Goal: Feedback & Contribution: Submit feedback/report problem

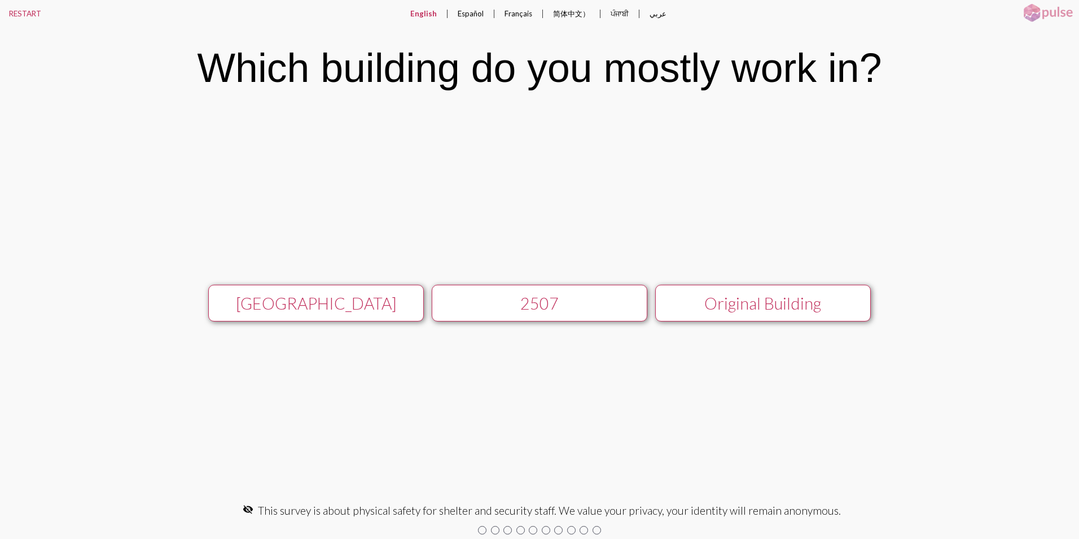
click at [749, 301] on div "Original Building" at bounding box center [763, 303] width 193 height 19
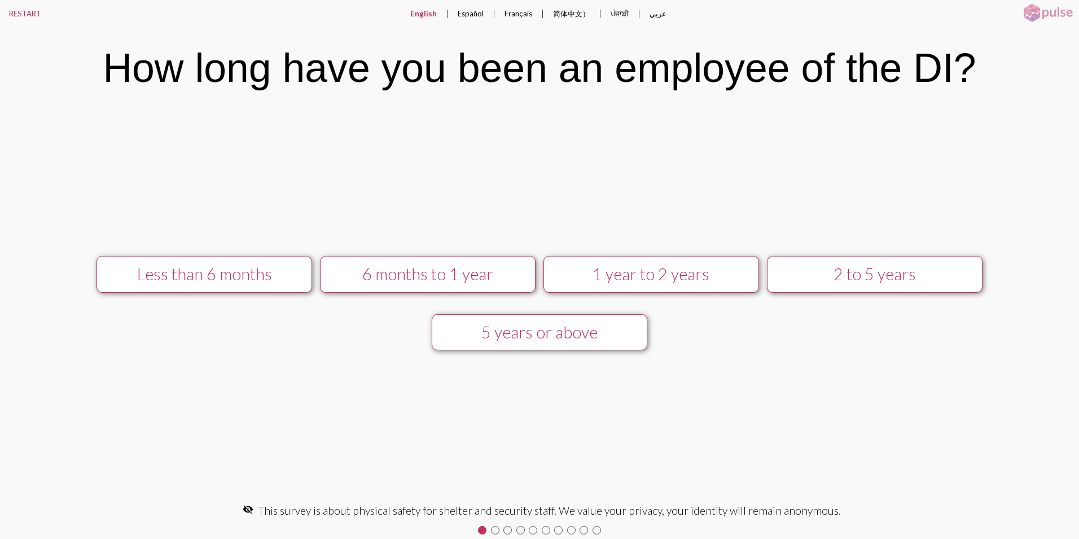
click at [628, 275] on div "1 year to 2 years" at bounding box center [651, 273] width 193 height 19
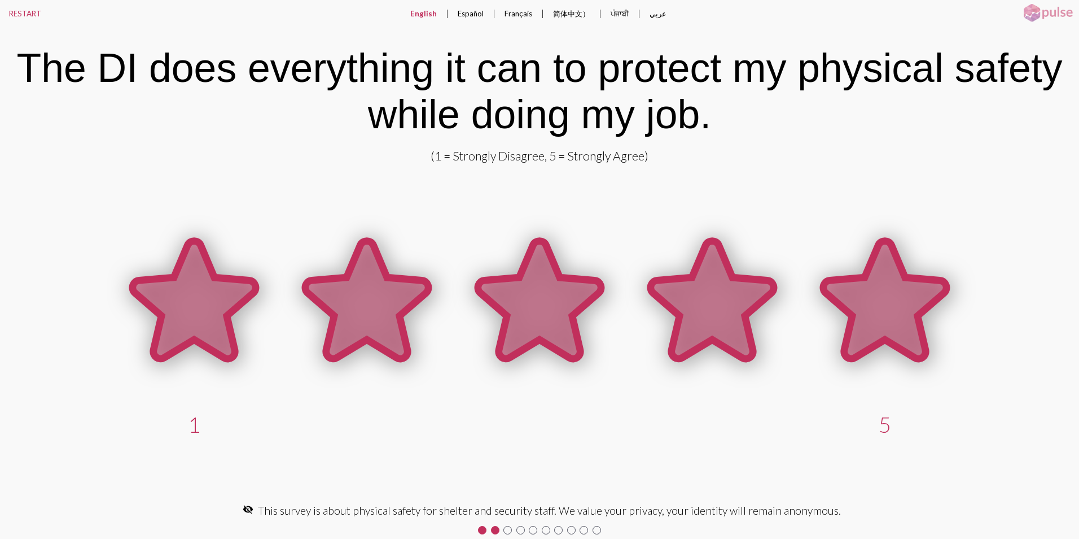
click at [871, 309] on icon at bounding box center [885, 299] width 123 height 117
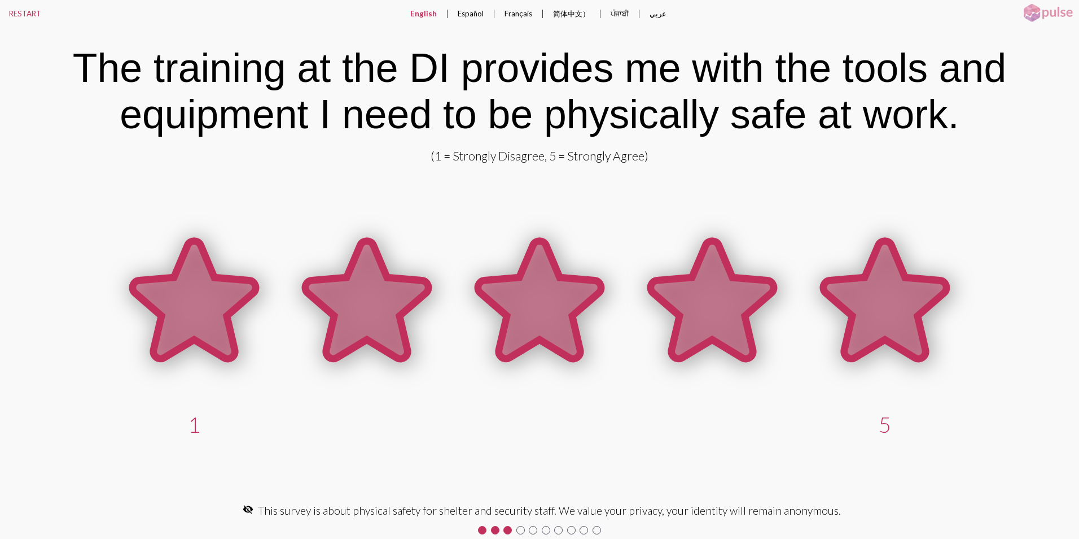
click at [869, 309] on icon at bounding box center [885, 299] width 123 height 117
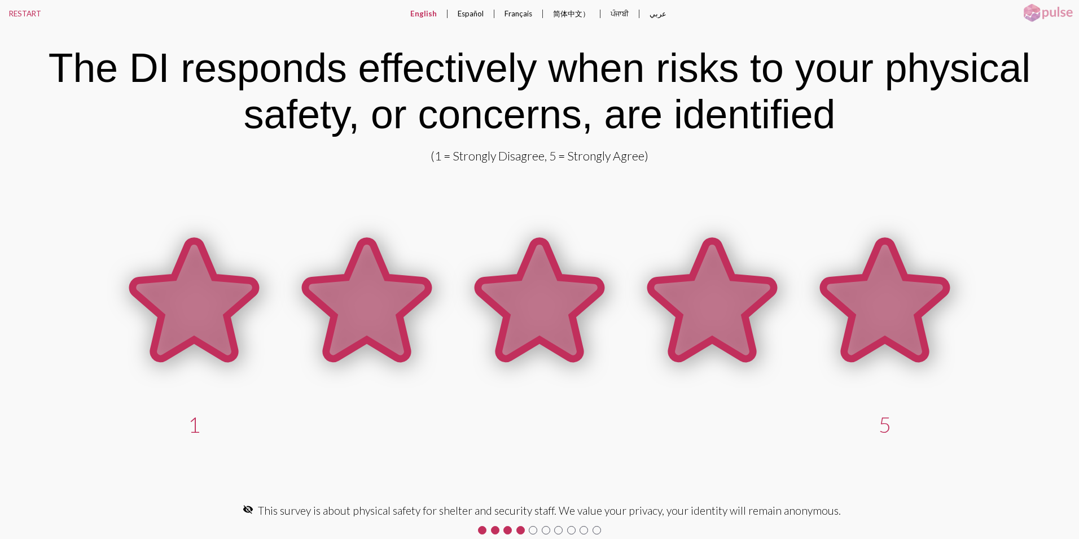
click at [869, 309] on icon at bounding box center [885, 299] width 123 height 117
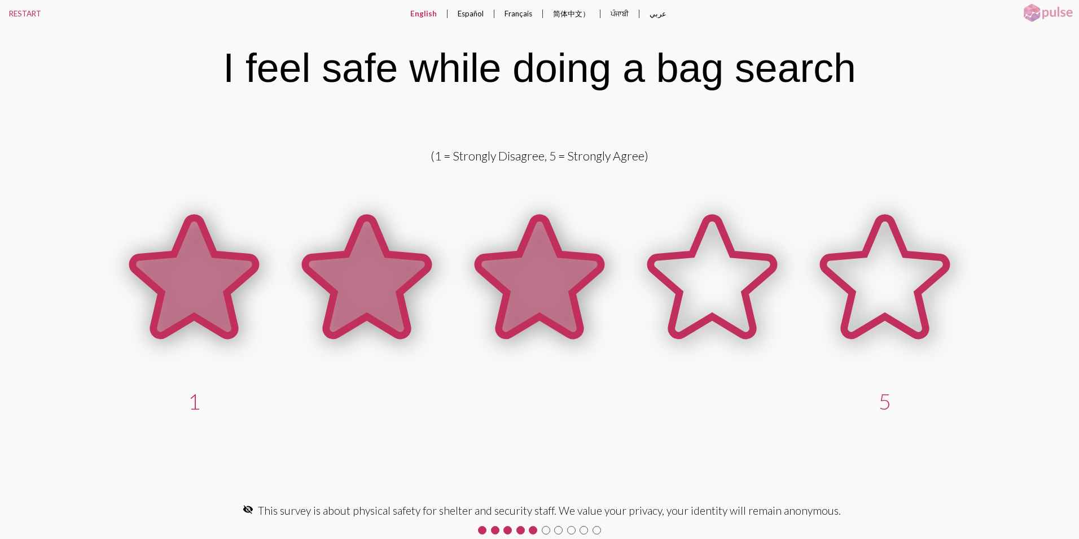
click at [543, 299] on icon at bounding box center [539, 276] width 123 height 117
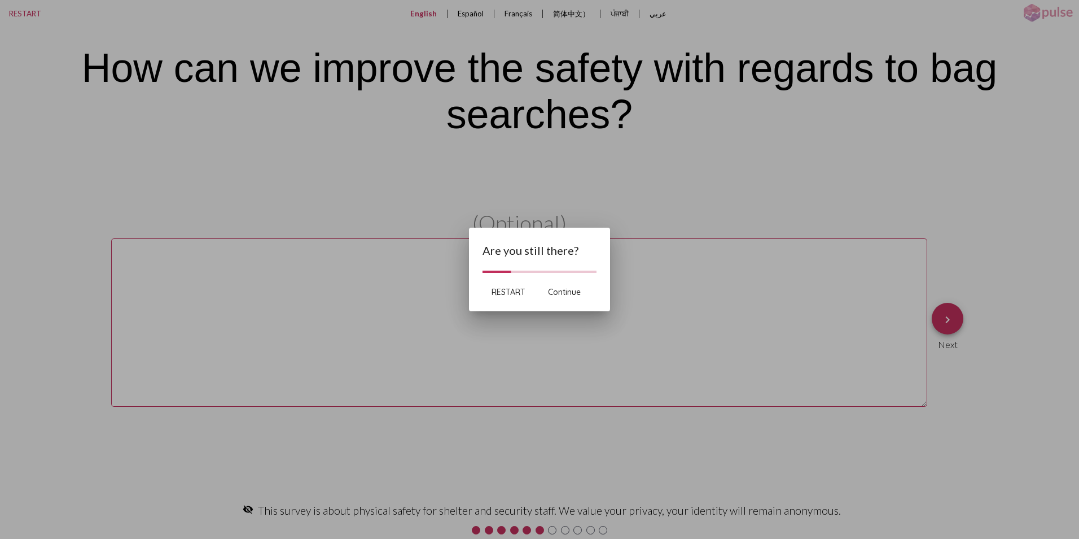
click at [498, 286] on button "RESTART" at bounding box center [509, 292] width 52 height 20
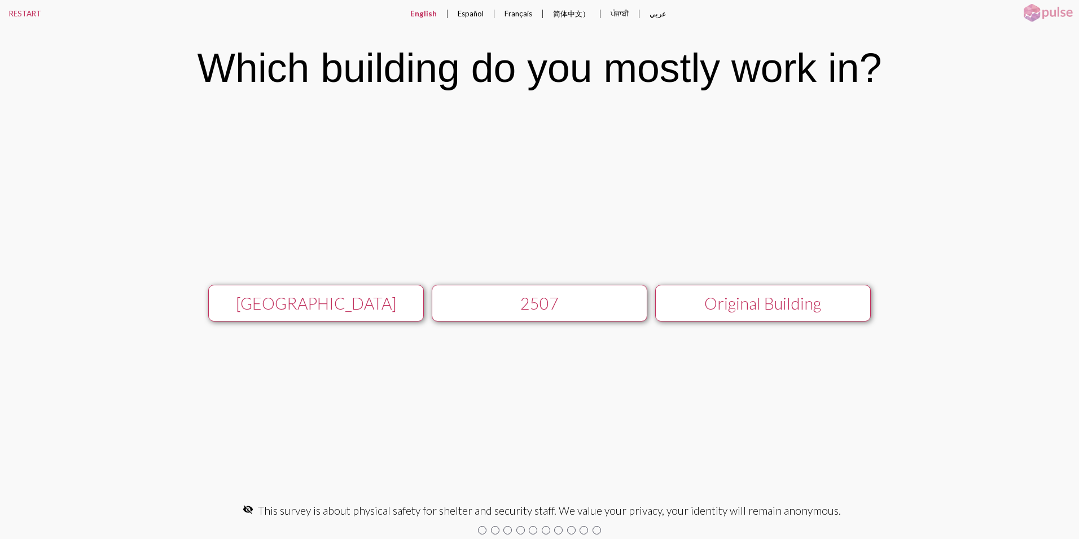
click at [762, 306] on div "Original Building" at bounding box center [763, 303] width 193 height 19
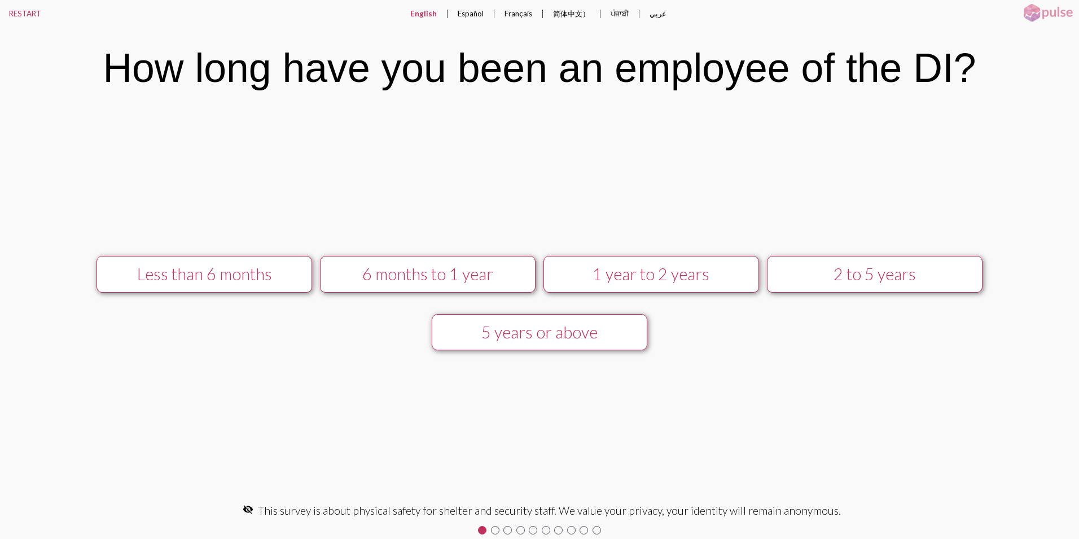
click at [672, 273] on div "1 year to 2 years" at bounding box center [651, 273] width 193 height 19
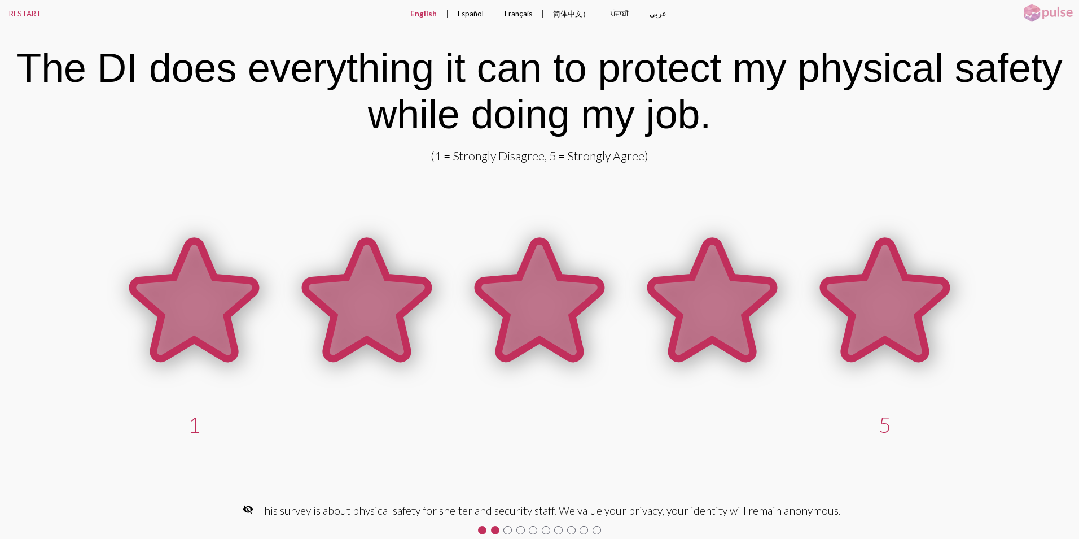
click at [891, 317] on icon at bounding box center [885, 299] width 123 height 117
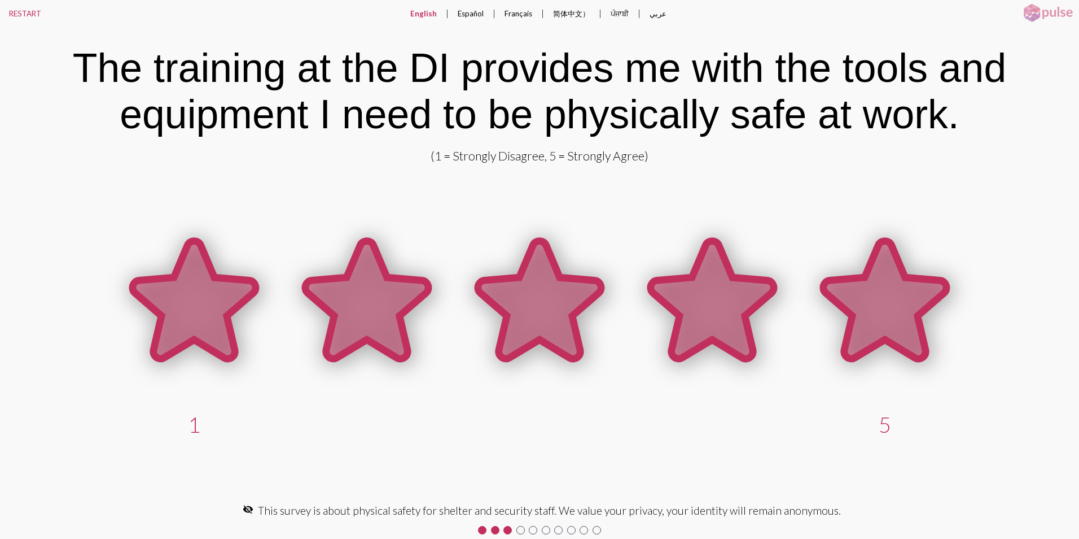
click at [891, 317] on icon at bounding box center [885, 299] width 123 height 117
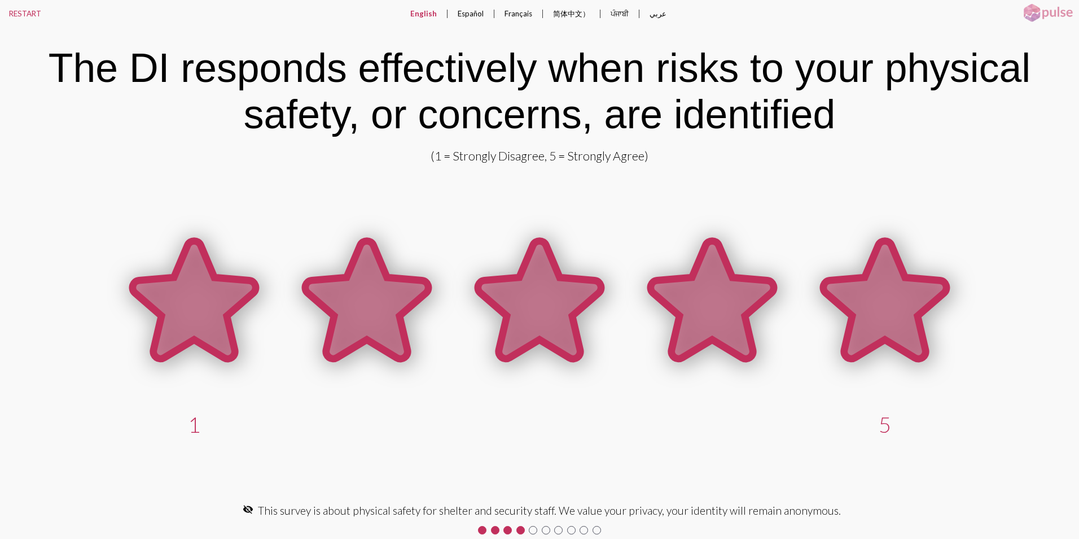
click at [889, 320] on icon at bounding box center [885, 299] width 123 height 117
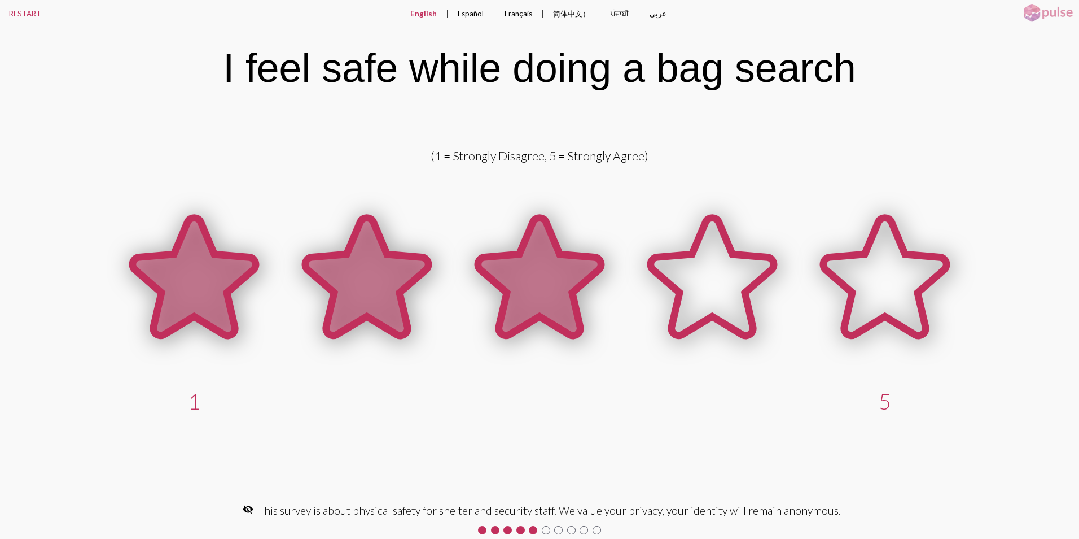
click at [557, 301] on icon at bounding box center [539, 276] width 123 height 117
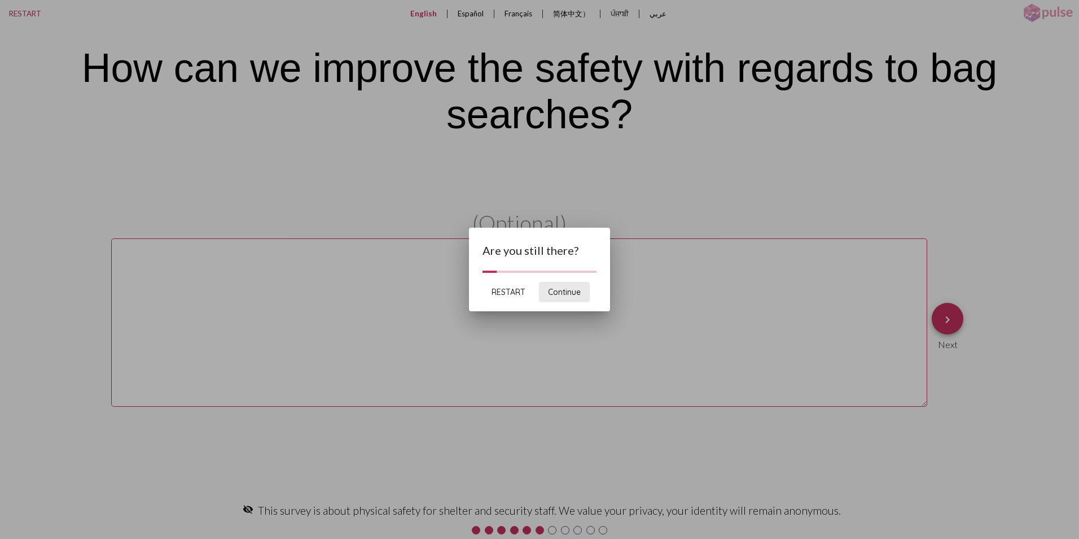
click at [567, 292] on span "Continue" at bounding box center [564, 292] width 33 height 10
click at [559, 291] on span "Continue" at bounding box center [564, 292] width 33 height 10
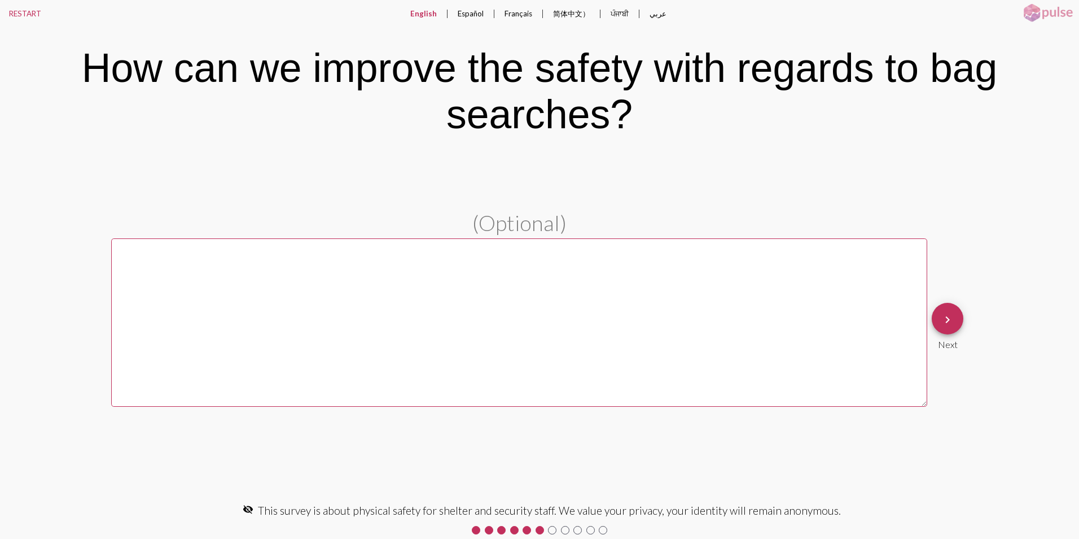
click at [559, 291] on textarea at bounding box center [519, 322] width 816 height 168
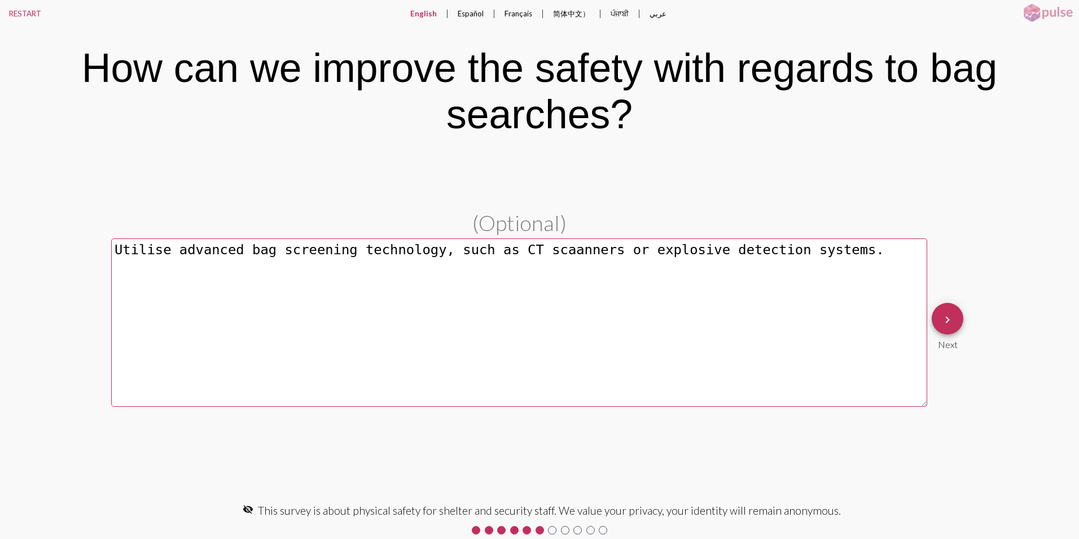
click at [537, 251] on textarea "Utilise advanced bag screening technology, such as CT scaanners or explosive de…" at bounding box center [519, 322] width 816 height 168
click at [431, 248] on textarea "Utilize advanced bag screening technology, such as CT scanners or explosive det…" at bounding box center [519, 322] width 816 height 168
type textarea "Utilize advanced bag screening technology, such as CT scanners or explosive det…"
click at [946, 323] on mat-icon "keyboard_arrow_right" at bounding box center [948, 320] width 14 height 14
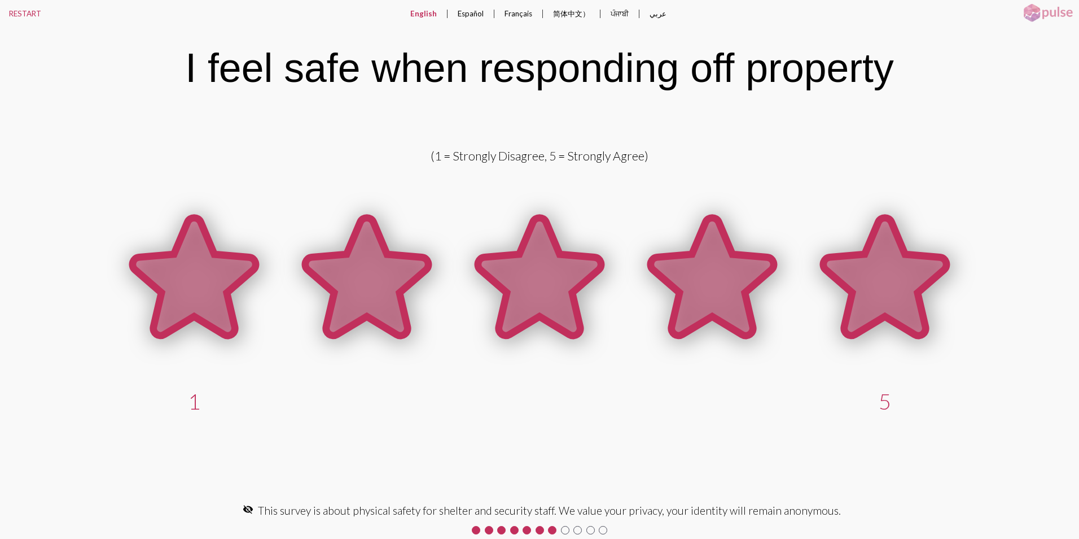
click at [874, 298] on icon at bounding box center [885, 276] width 123 height 117
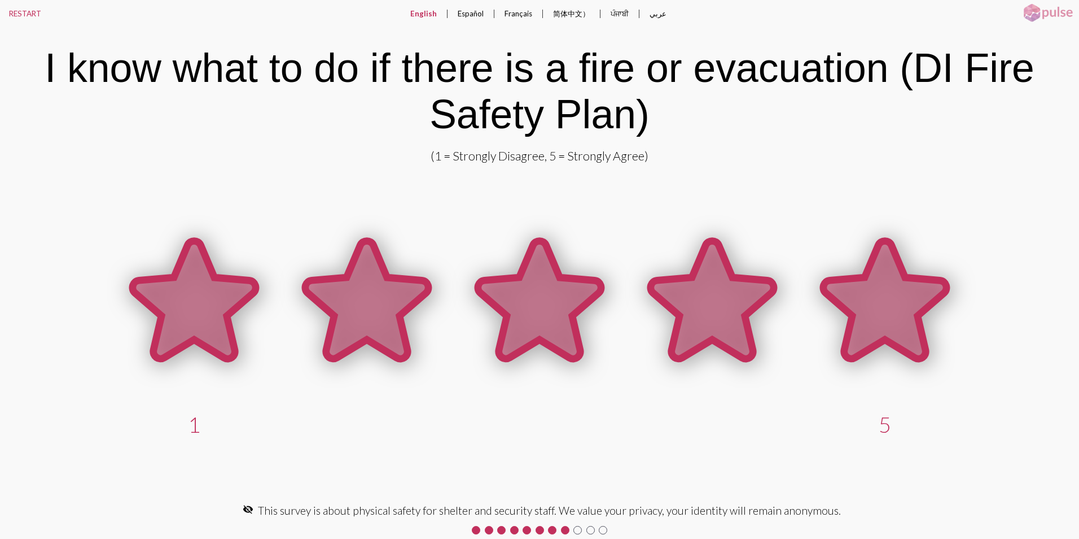
click at [875, 301] on icon at bounding box center [885, 299] width 123 height 117
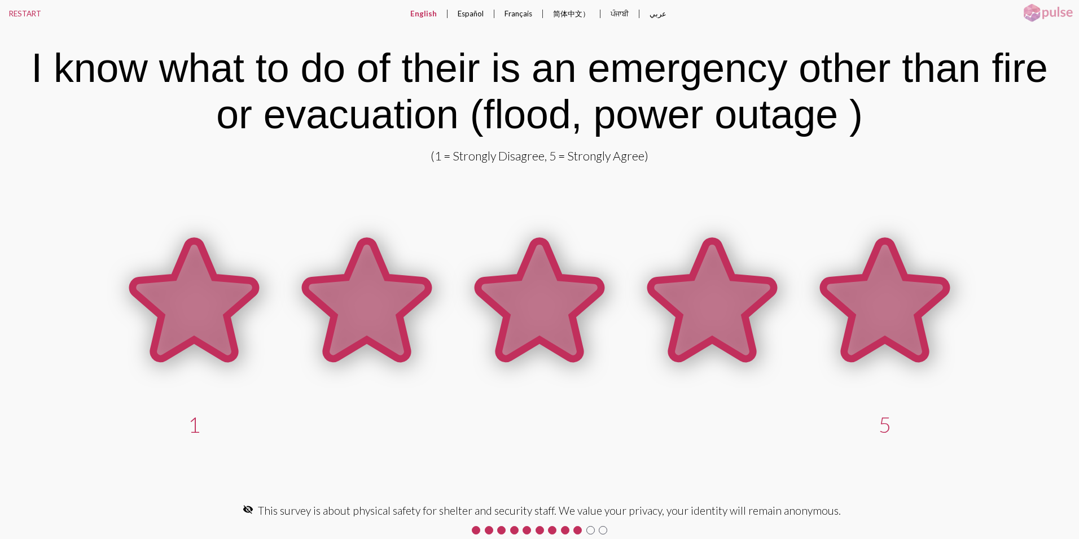
click at [883, 317] on icon at bounding box center [885, 299] width 123 height 117
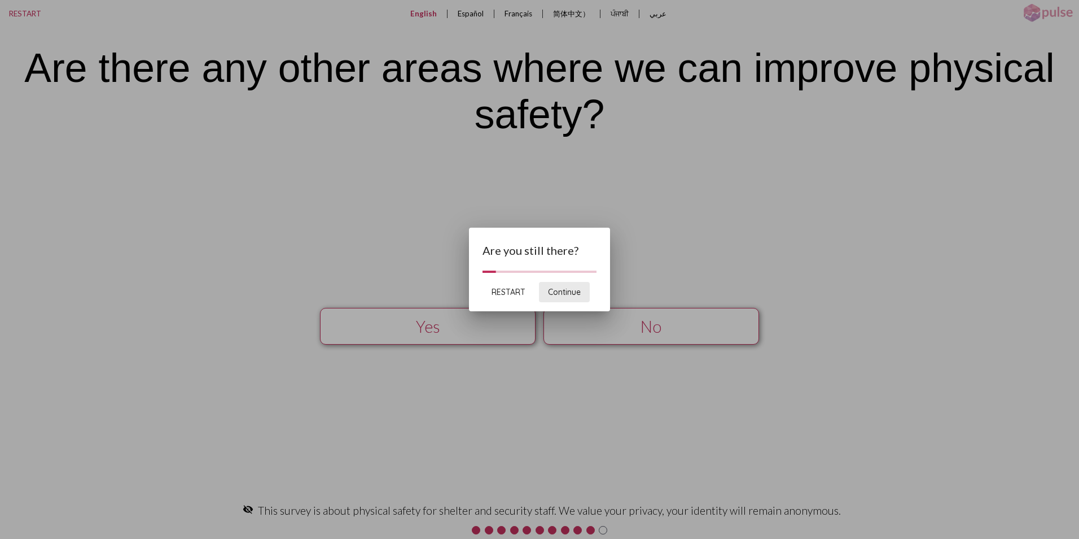
click at [566, 296] on span "Continue" at bounding box center [564, 292] width 33 height 10
